Goal: Book appointment/travel/reservation

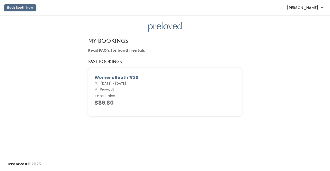
click at [26, 10] on button "Book Booth Now" at bounding box center [20, 7] width 32 height 7
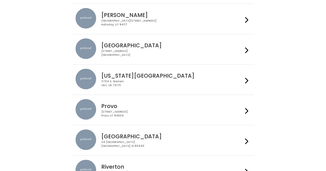
scroll to position [116, 0]
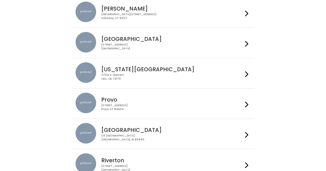
click at [143, 93] on div "Provo [STREET_ADDRESS]" at bounding box center [171, 102] width 144 height 19
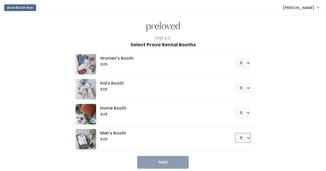
click at [245, 137] on select "0 1 2 3 4" at bounding box center [242, 138] width 15 height 10
